Goal: Task Accomplishment & Management: Complete application form

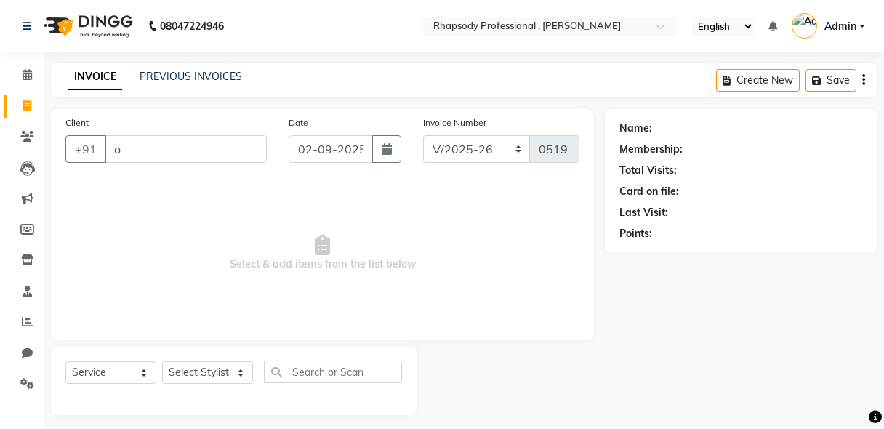
select select "8581"
select select "service"
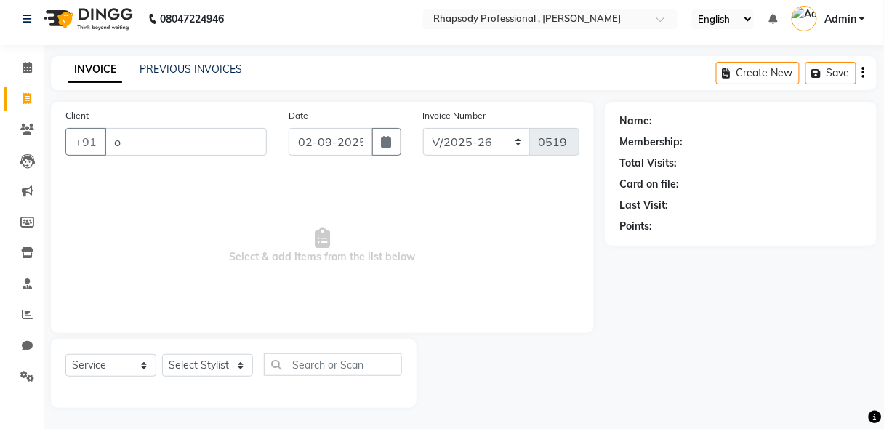
click at [119, 141] on input "o" at bounding box center [186, 142] width 162 height 28
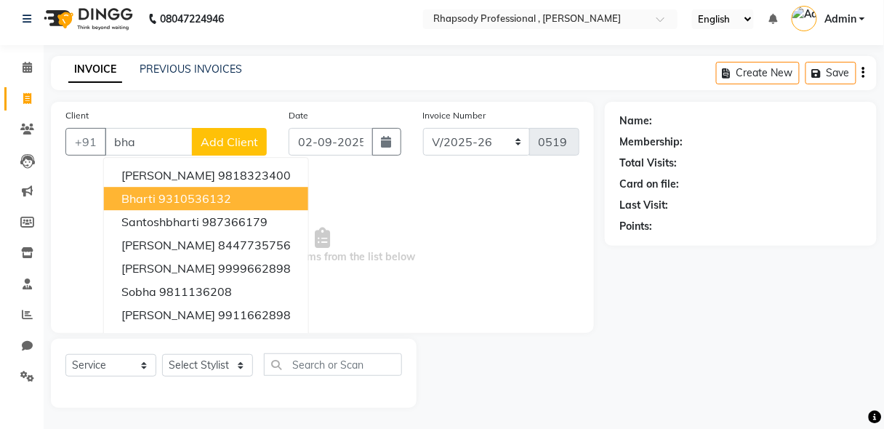
click at [148, 196] on span "bharti" at bounding box center [138, 198] width 34 height 15
type input "9310536132"
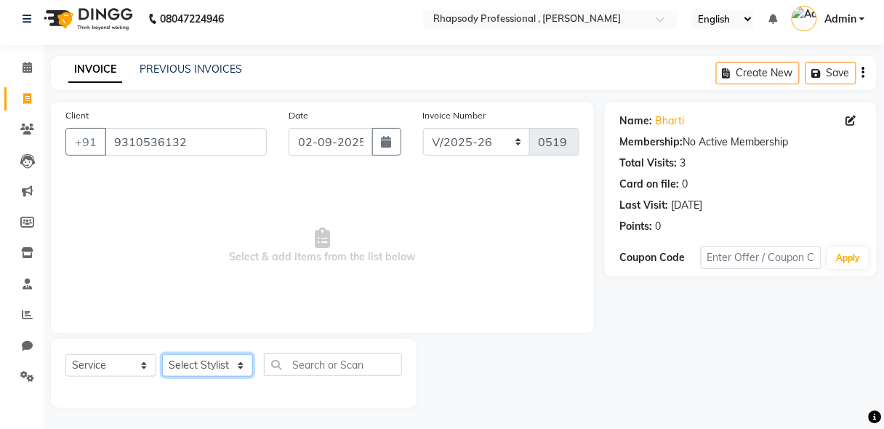
click at [217, 368] on select "Select Stylist [PERSON_NAME] [PERSON_NAME] Manager [PERSON_NAME] [PERSON_NAME] …" at bounding box center [207, 365] width 91 height 23
select select "85675"
click at [162, 354] on select "Select Stylist [PERSON_NAME] [PERSON_NAME] Manager [PERSON_NAME] [PERSON_NAME] …" at bounding box center [207, 365] width 91 height 23
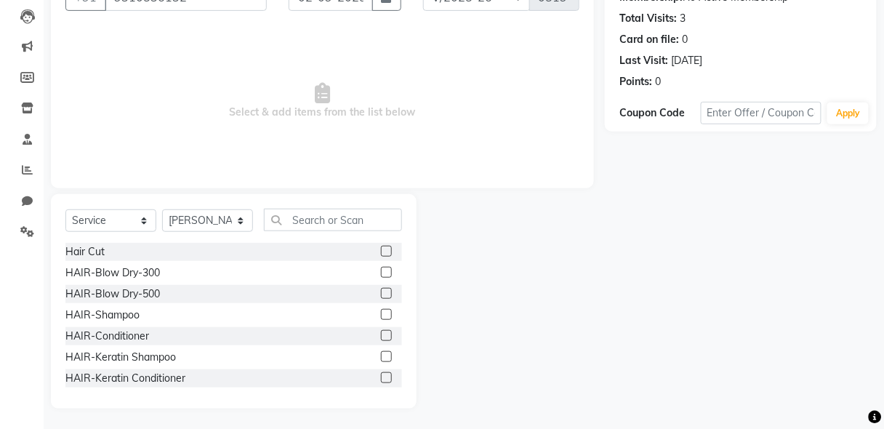
click at [381, 310] on label at bounding box center [386, 314] width 11 height 11
click at [381, 310] on input "checkbox" at bounding box center [385, 314] width 9 height 9
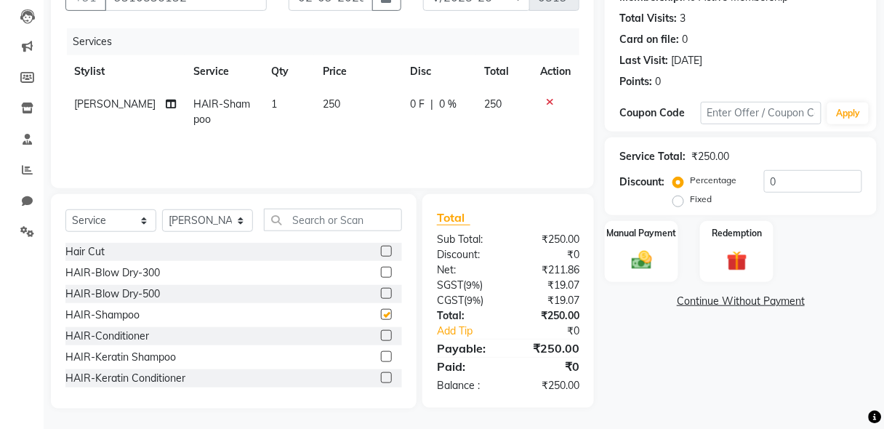
checkbox input "false"
click at [381, 334] on label at bounding box center [386, 335] width 11 height 11
click at [381, 334] on input "checkbox" at bounding box center [385, 335] width 9 height 9
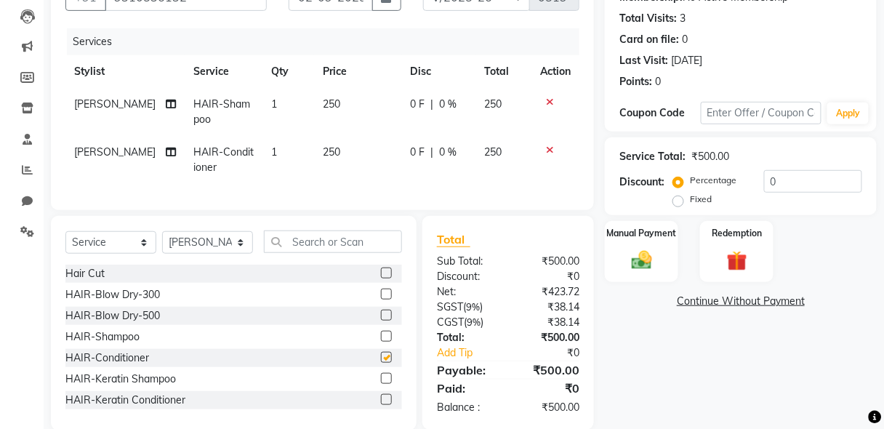
checkbox input "false"
click at [547, 99] on icon at bounding box center [550, 102] width 8 height 10
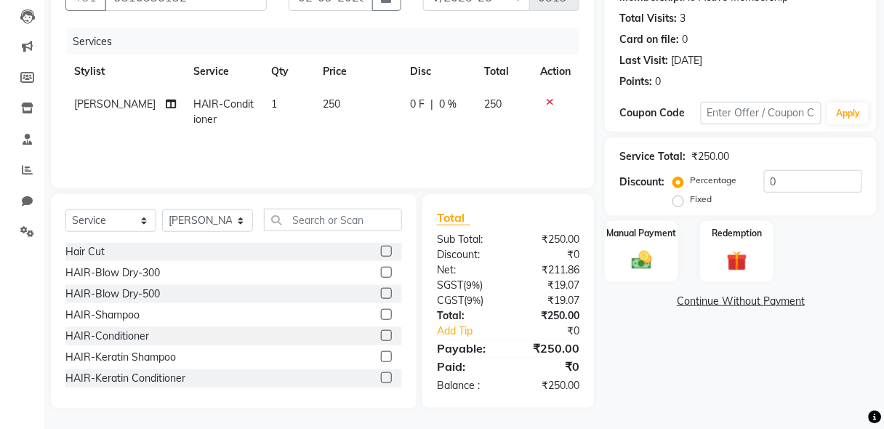
click at [547, 99] on icon at bounding box center [550, 102] width 8 height 10
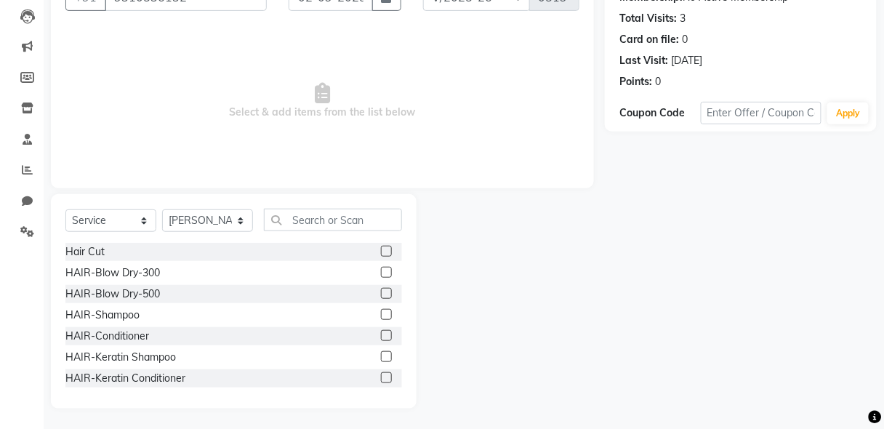
click at [381, 355] on label at bounding box center [386, 356] width 11 height 11
click at [381, 355] on input "checkbox" at bounding box center [385, 356] width 9 height 9
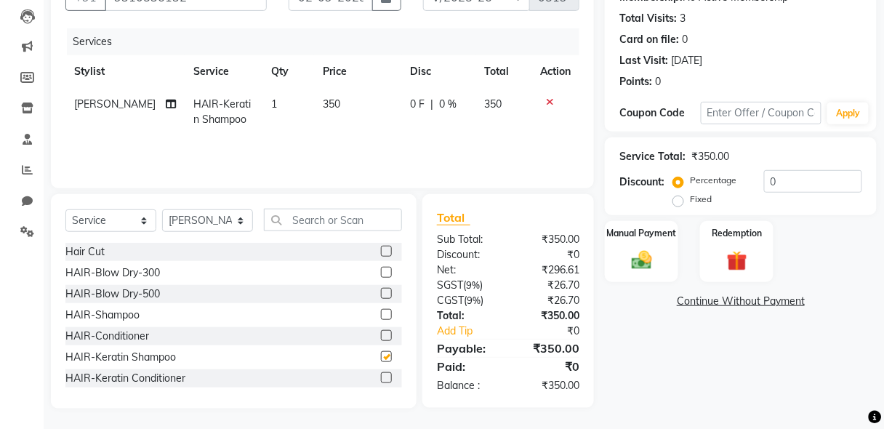
checkbox input "false"
click at [381, 375] on label at bounding box center [386, 377] width 11 height 11
click at [381, 375] on input "checkbox" at bounding box center [385, 378] width 9 height 9
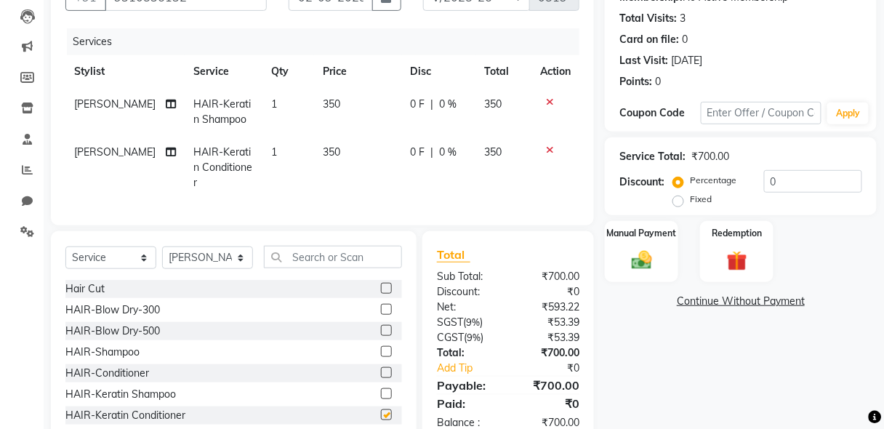
checkbox input "false"
click at [649, 262] on img at bounding box center [641, 260] width 34 height 25
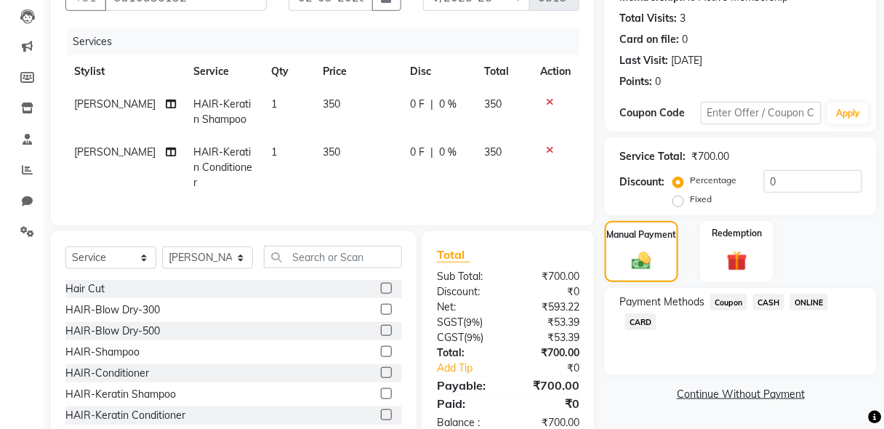
click at [775, 299] on span "CASH" at bounding box center [768, 302] width 31 height 17
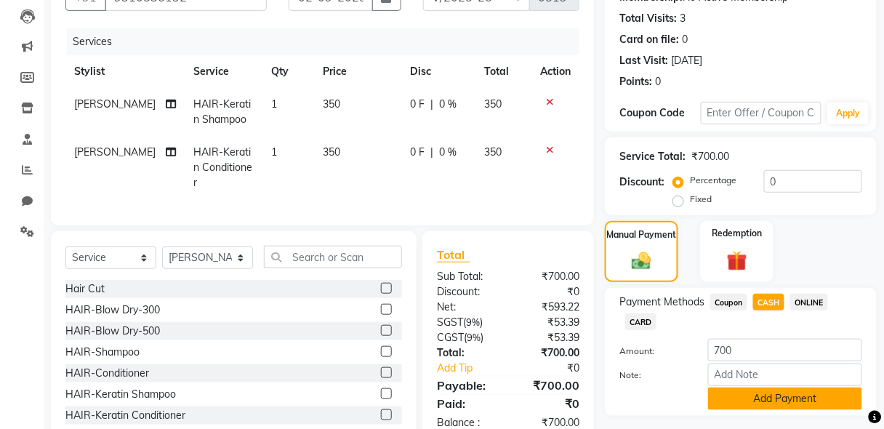
click at [789, 395] on button "Add Payment" at bounding box center [785, 398] width 154 height 23
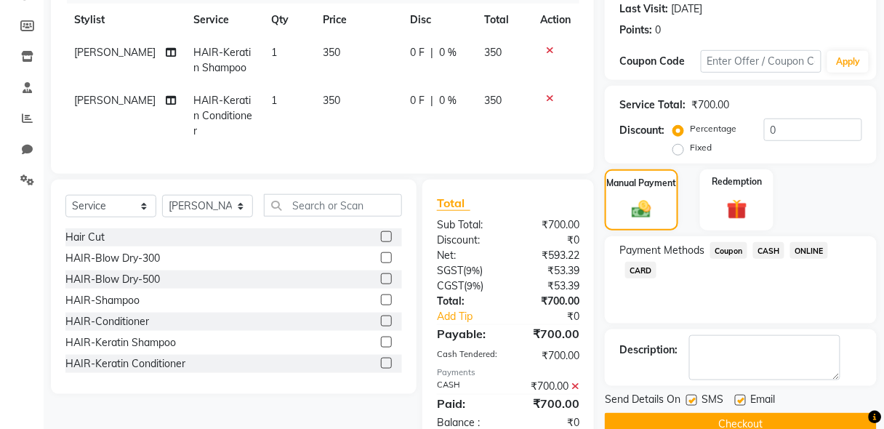
scroll to position [233, 0]
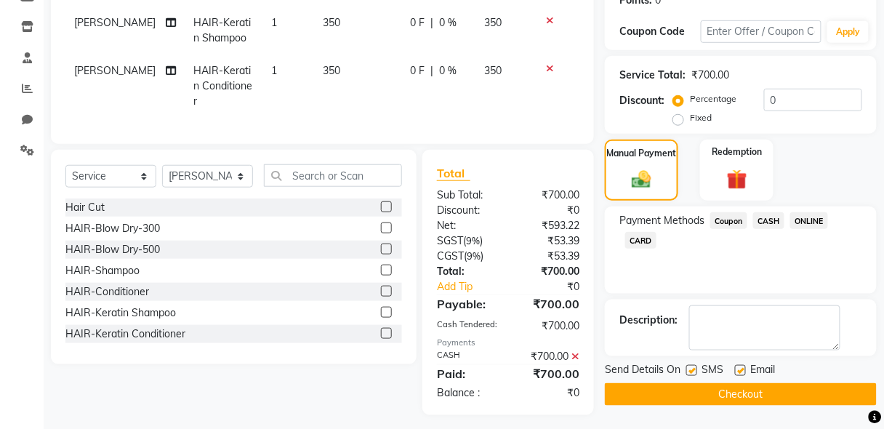
click at [735, 396] on button "Checkout" at bounding box center [741, 394] width 272 height 23
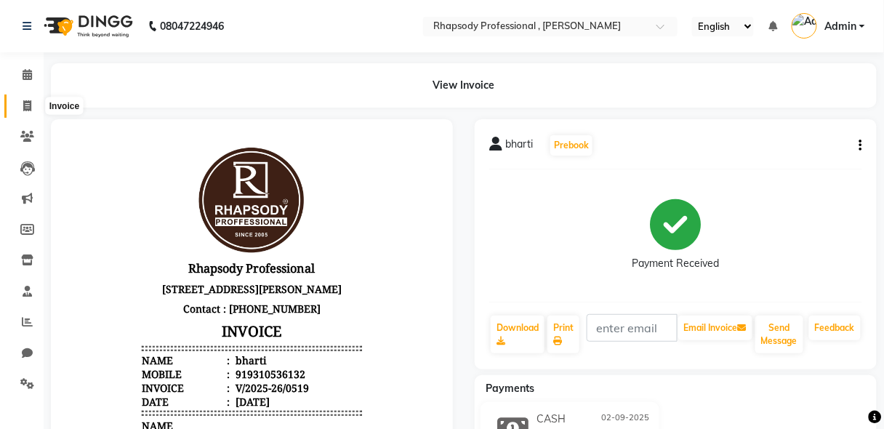
click at [21, 101] on span at bounding box center [27, 106] width 25 height 17
select select "service"
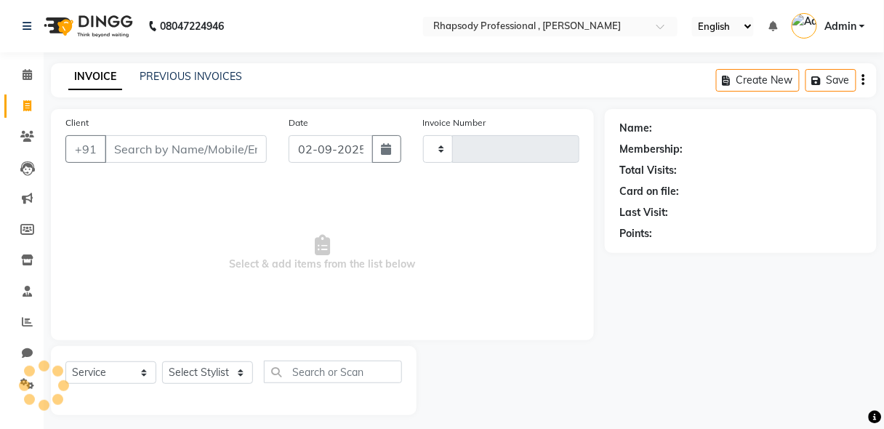
scroll to position [7, 0]
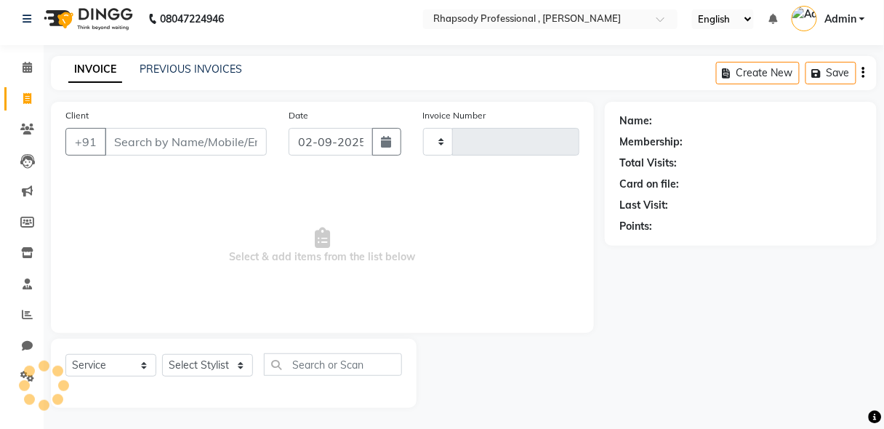
type input "0520"
select select "8581"
click at [152, 142] on input "Client" at bounding box center [186, 142] width 162 height 28
click at [182, 145] on input "Client" at bounding box center [186, 142] width 162 height 28
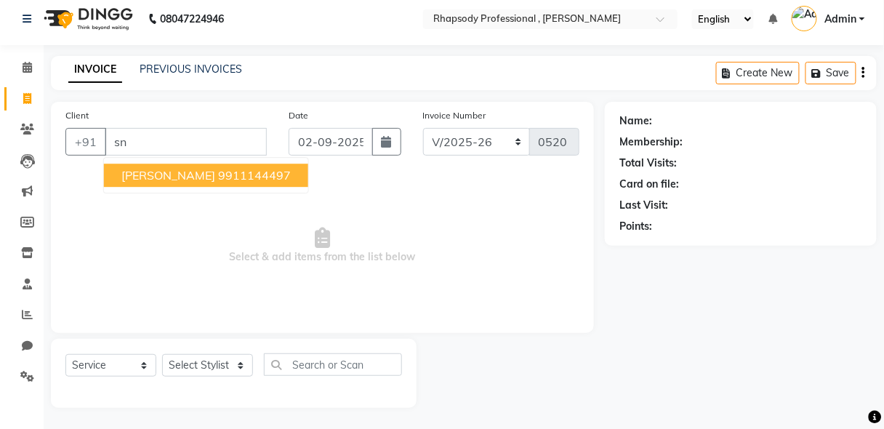
type input "s"
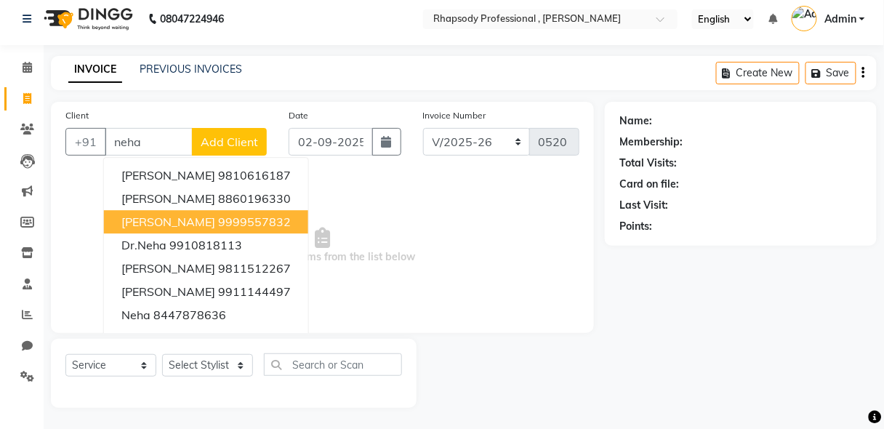
click at [183, 222] on span "[PERSON_NAME]" at bounding box center [168, 221] width 94 height 15
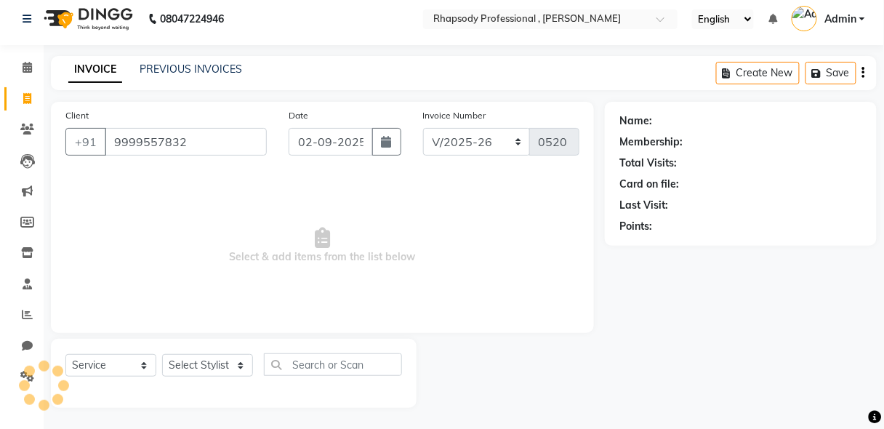
type input "9999557832"
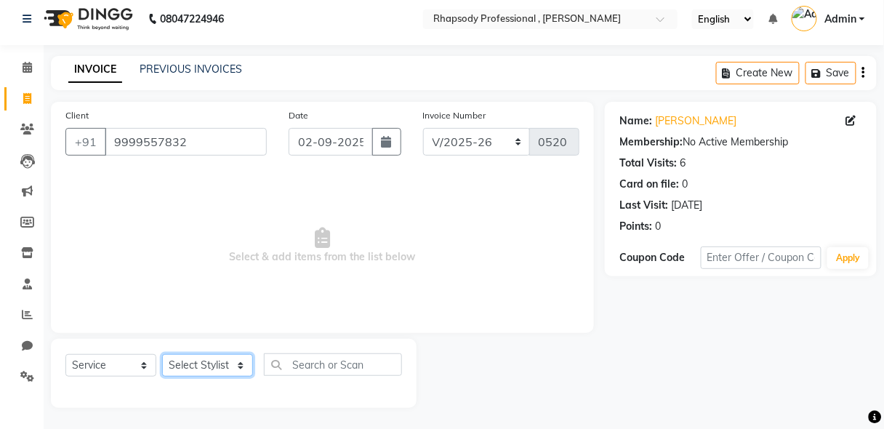
click at [207, 370] on select "Select Stylist [PERSON_NAME] [PERSON_NAME] Manager [PERSON_NAME] [PERSON_NAME] …" at bounding box center [207, 365] width 91 height 23
select select "85670"
click at [162, 354] on select "Select Stylist [PERSON_NAME] [PERSON_NAME] Manager [PERSON_NAME] [PERSON_NAME] …" at bounding box center [207, 365] width 91 height 23
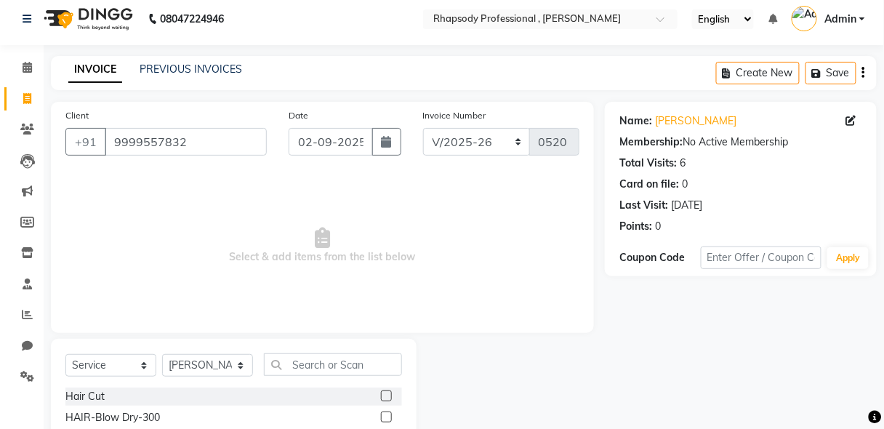
click at [302, 362] on input "text" at bounding box center [333, 364] width 138 height 23
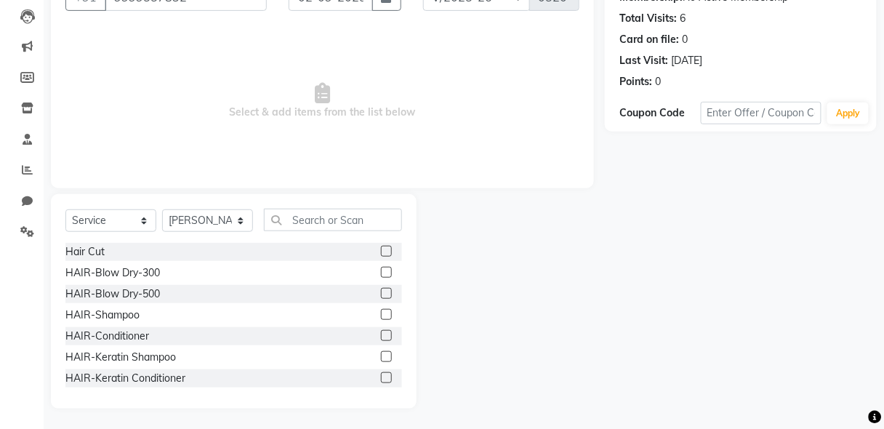
click at [381, 310] on label at bounding box center [386, 314] width 11 height 11
click at [381, 310] on input "checkbox" at bounding box center [385, 314] width 9 height 9
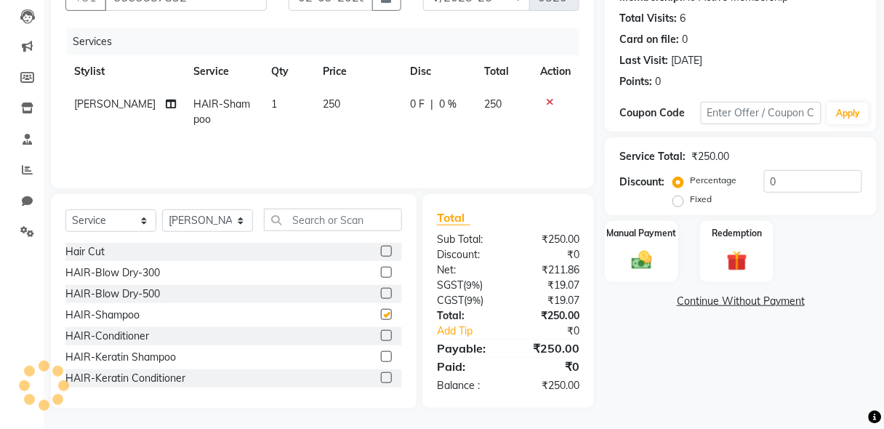
checkbox input "false"
click at [381, 337] on label at bounding box center [386, 335] width 11 height 11
click at [381, 337] on input "checkbox" at bounding box center [385, 335] width 9 height 9
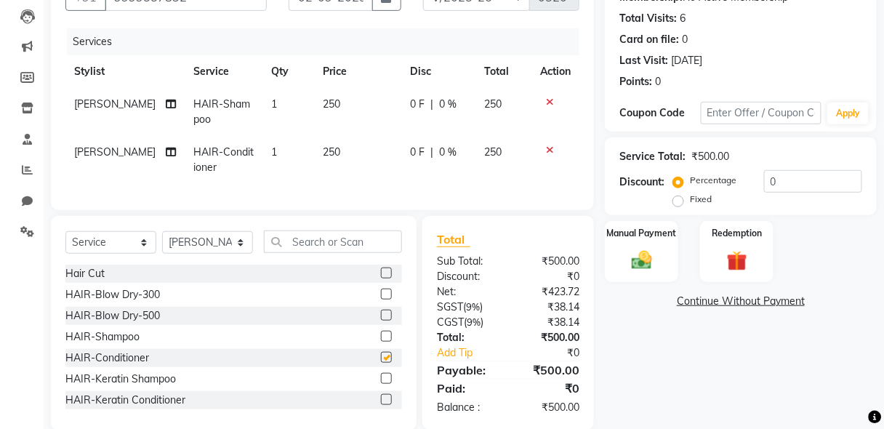
checkbox input "false"
click at [647, 259] on img at bounding box center [641, 260] width 34 height 25
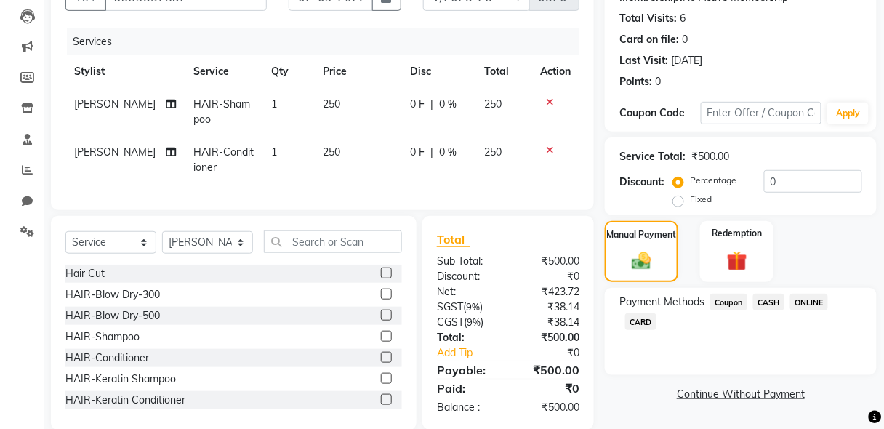
click at [773, 303] on span "CASH" at bounding box center [768, 302] width 31 height 17
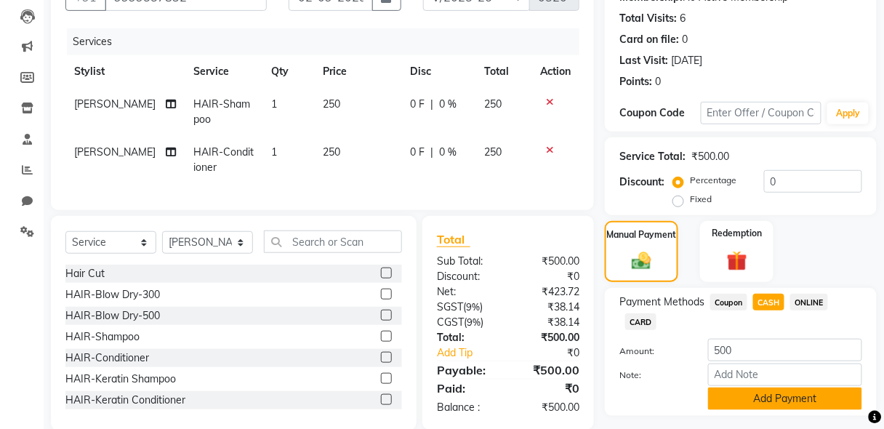
click at [818, 391] on button "Add Payment" at bounding box center [785, 398] width 154 height 23
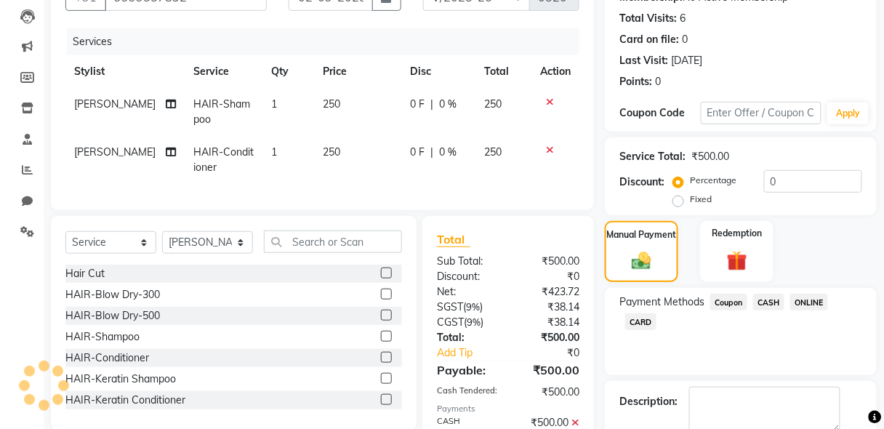
click at [882, 375] on div "Name: [PERSON_NAME] Membership: No Active Membership Total Visits: 6 Card on fi…" at bounding box center [746, 222] width 283 height 530
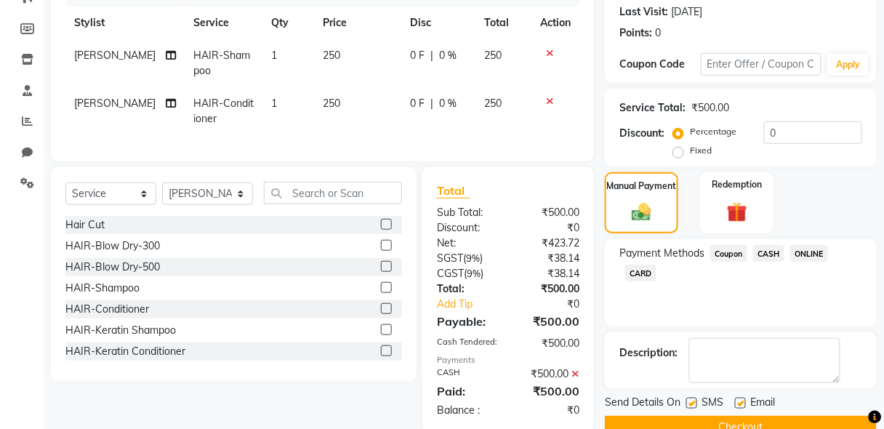
scroll to position [233, 0]
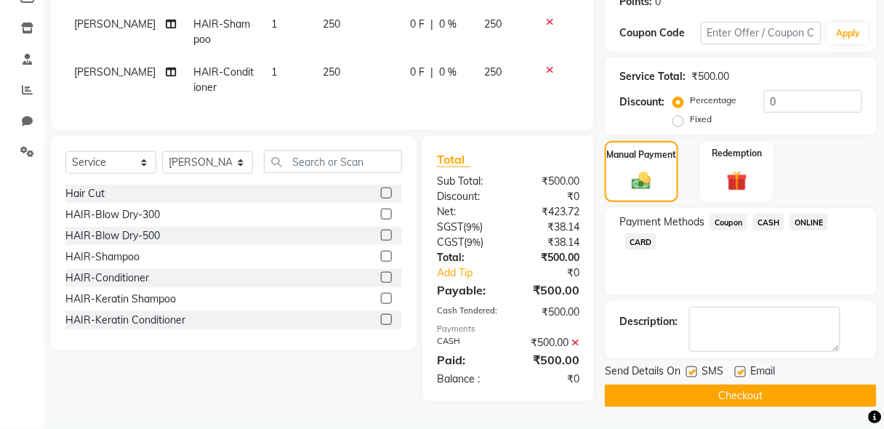
click at [821, 399] on button "Checkout" at bounding box center [741, 395] width 272 height 23
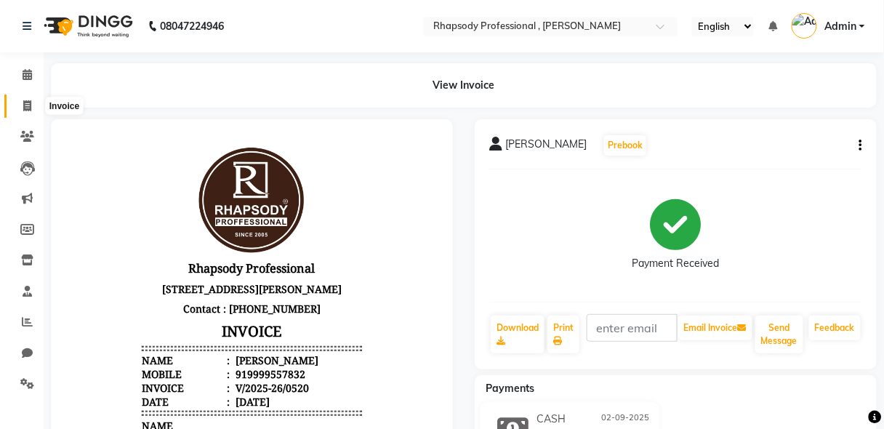
click at [25, 104] on icon at bounding box center [27, 105] width 8 height 11
select select "service"
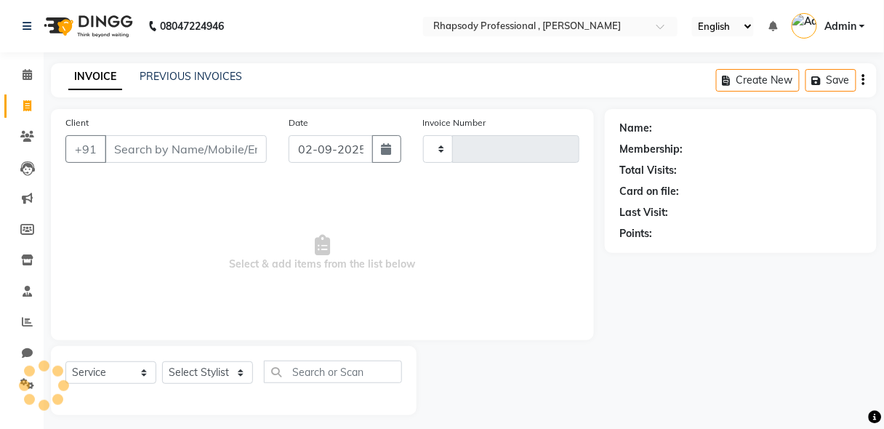
scroll to position [7, 0]
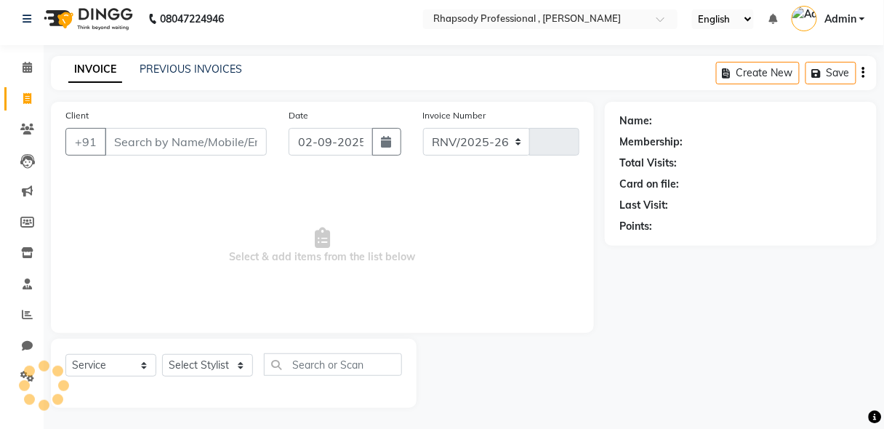
select select "8581"
type input "0521"
